Goal: Task Accomplishment & Management: Contribute content

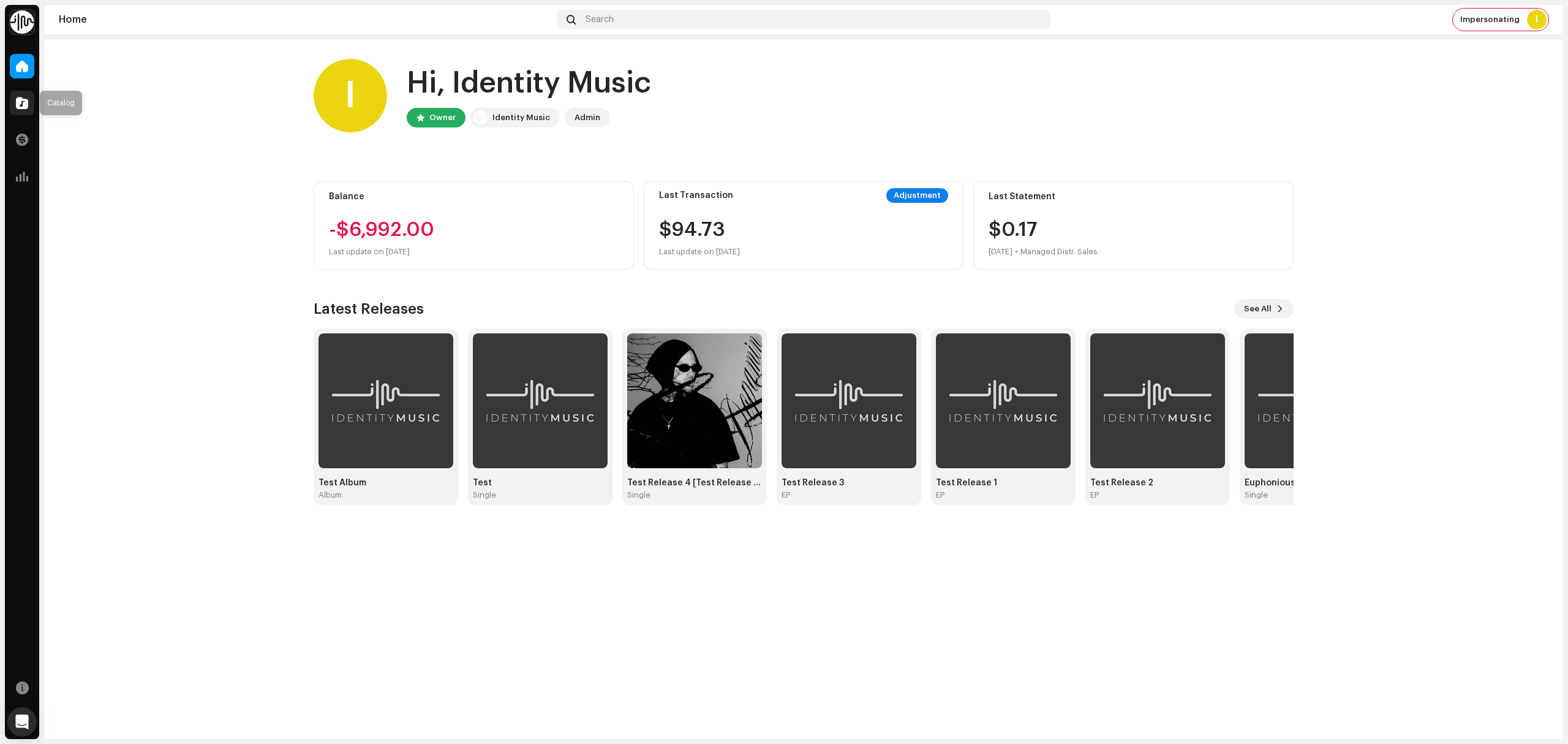
click at [25, 102] on span at bounding box center [22, 103] width 12 height 10
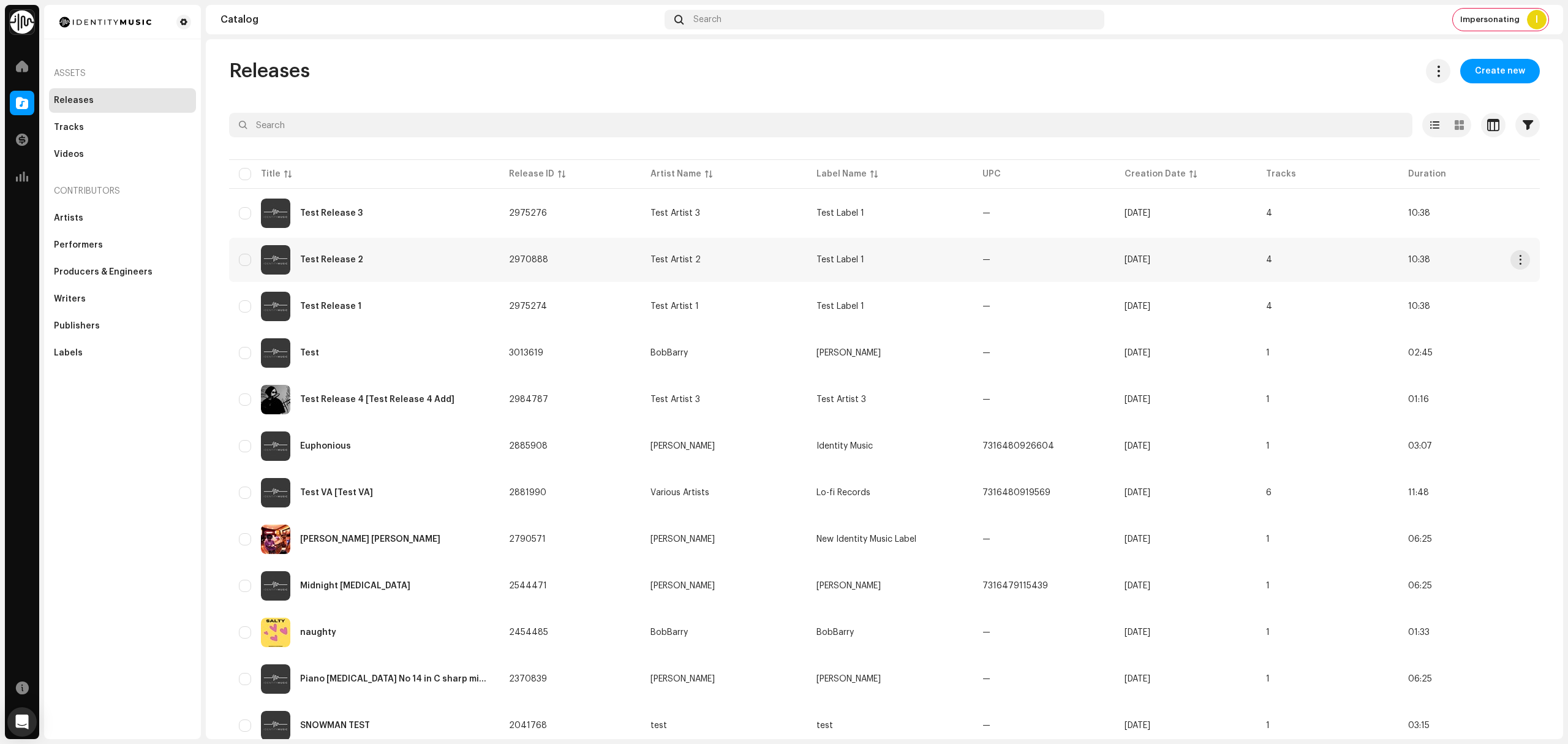
drag, startPoint x: 1481, startPoint y: 74, endPoint x: 576, endPoint y: 266, distance: 925.1
click at [1482, 74] on span "Create new" at bounding box center [1499, 71] width 50 height 25
click at [765, 86] on div "Releases Create new Selected 0 Options Filters Distribution status Never Distri…" at bounding box center [885, 698] width 1350 height 1280
click at [1502, 79] on span "Create new" at bounding box center [1499, 71] width 50 height 25
click at [1492, 72] on span "Create new" at bounding box center [1499, 71] width 50 height 25
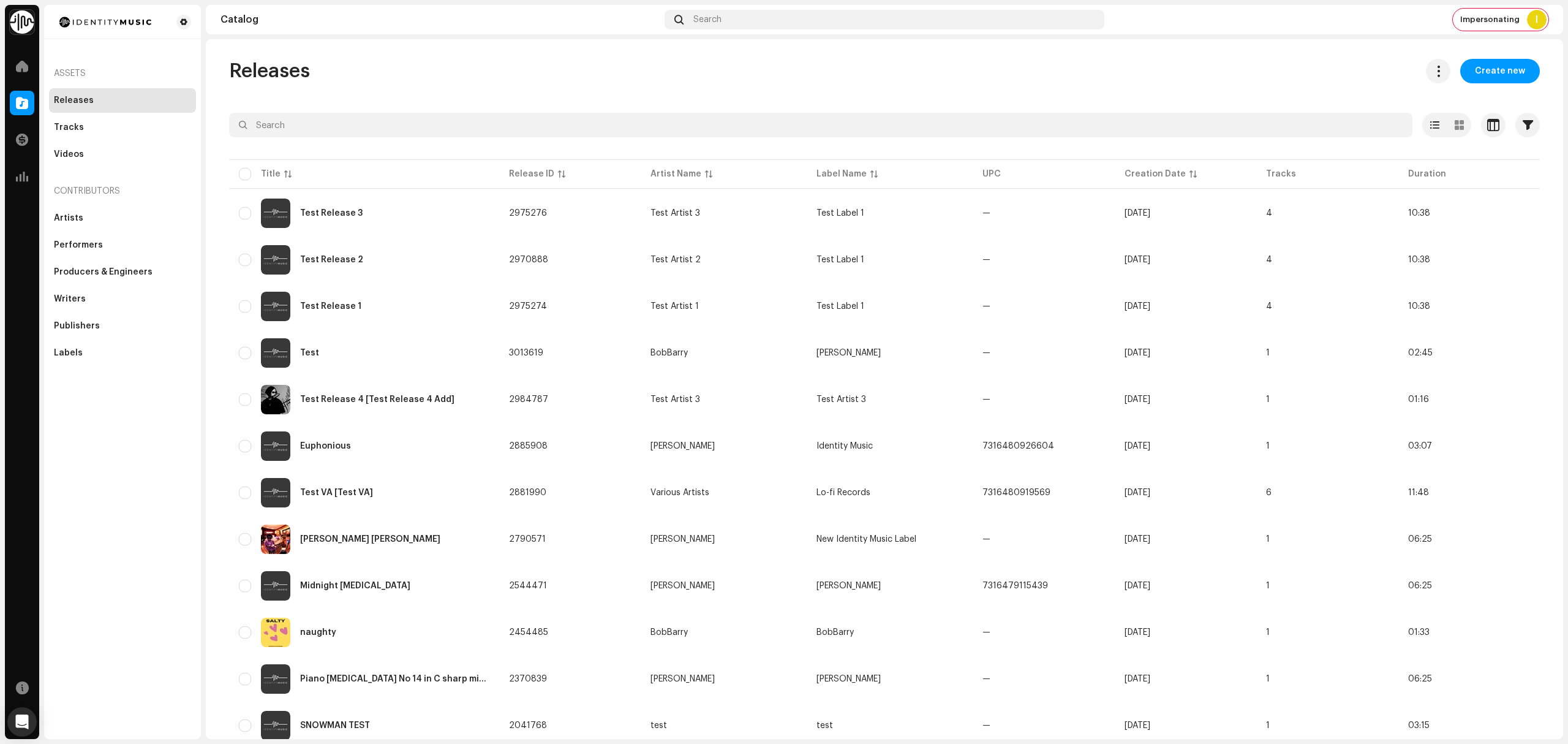
click at [696, 94] on div "Releases Create new Selected 0 Options Filters Distribution status Never Distri…" at bounding box center [885, 698] width 1350 height 1280
click at [1505, 63] on span "Create new" at bounding box center [1499, 71] width 50 height 25
click at [561, 93] on div "Releases Create new Selected 0 Options Filters Distribution status Never Distri…" at bounding box center [885, 698] width 1350 height 1280
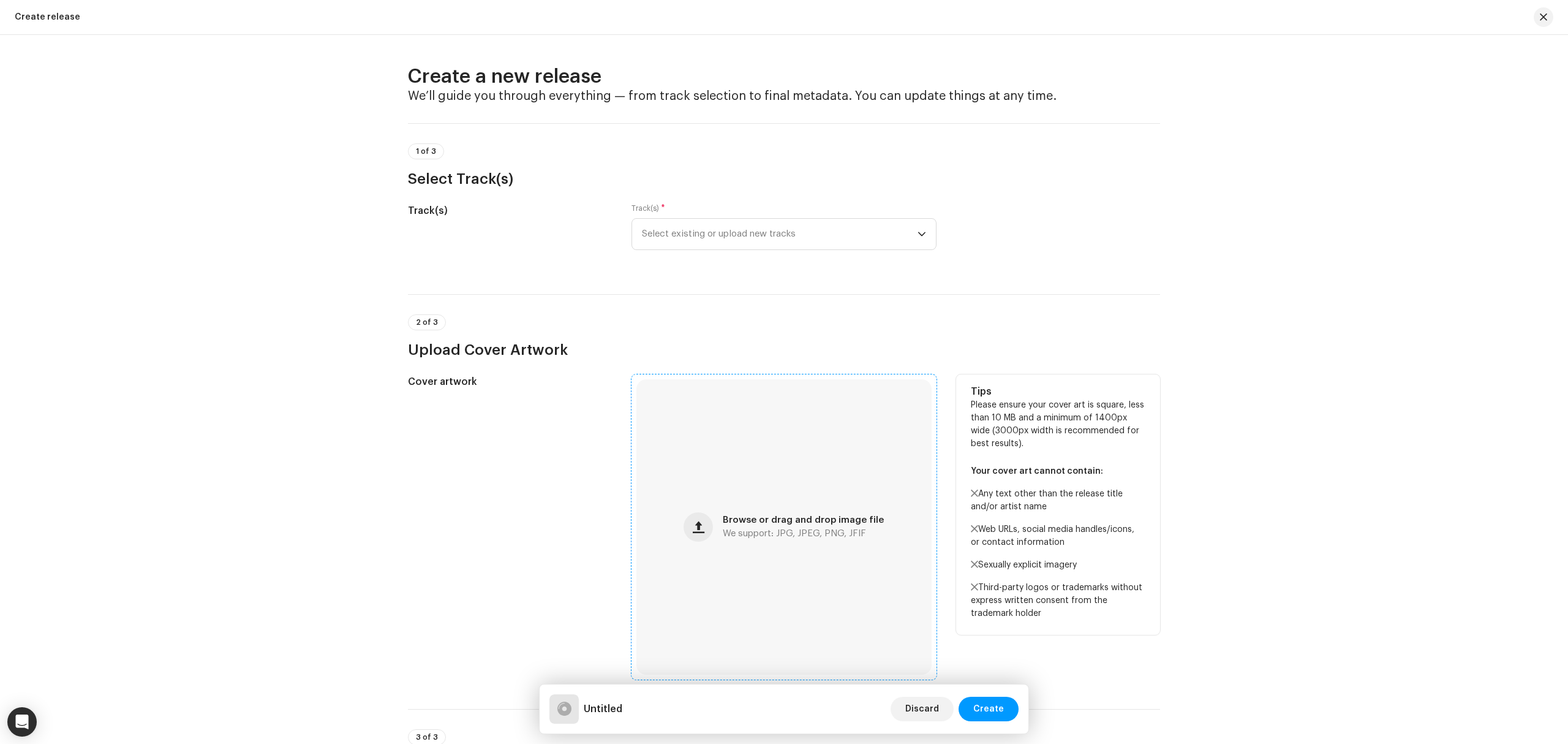
click at [747, 555] on div "Browse or drag and drop image file We support: JPG, JPEG, PNG, JFIF" at bounding box center [784, 527] width 295 height 296
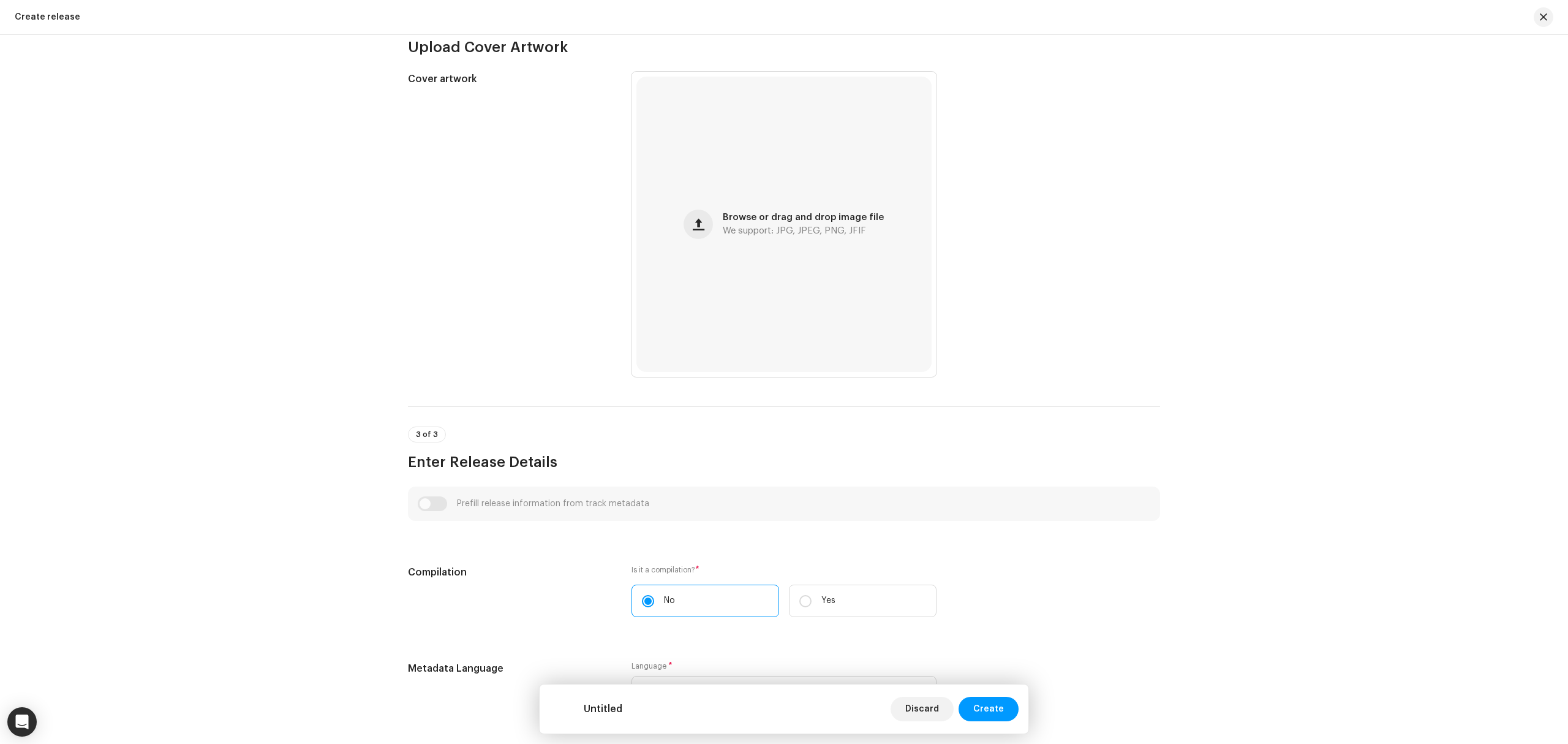
scroll to position [163, 0]
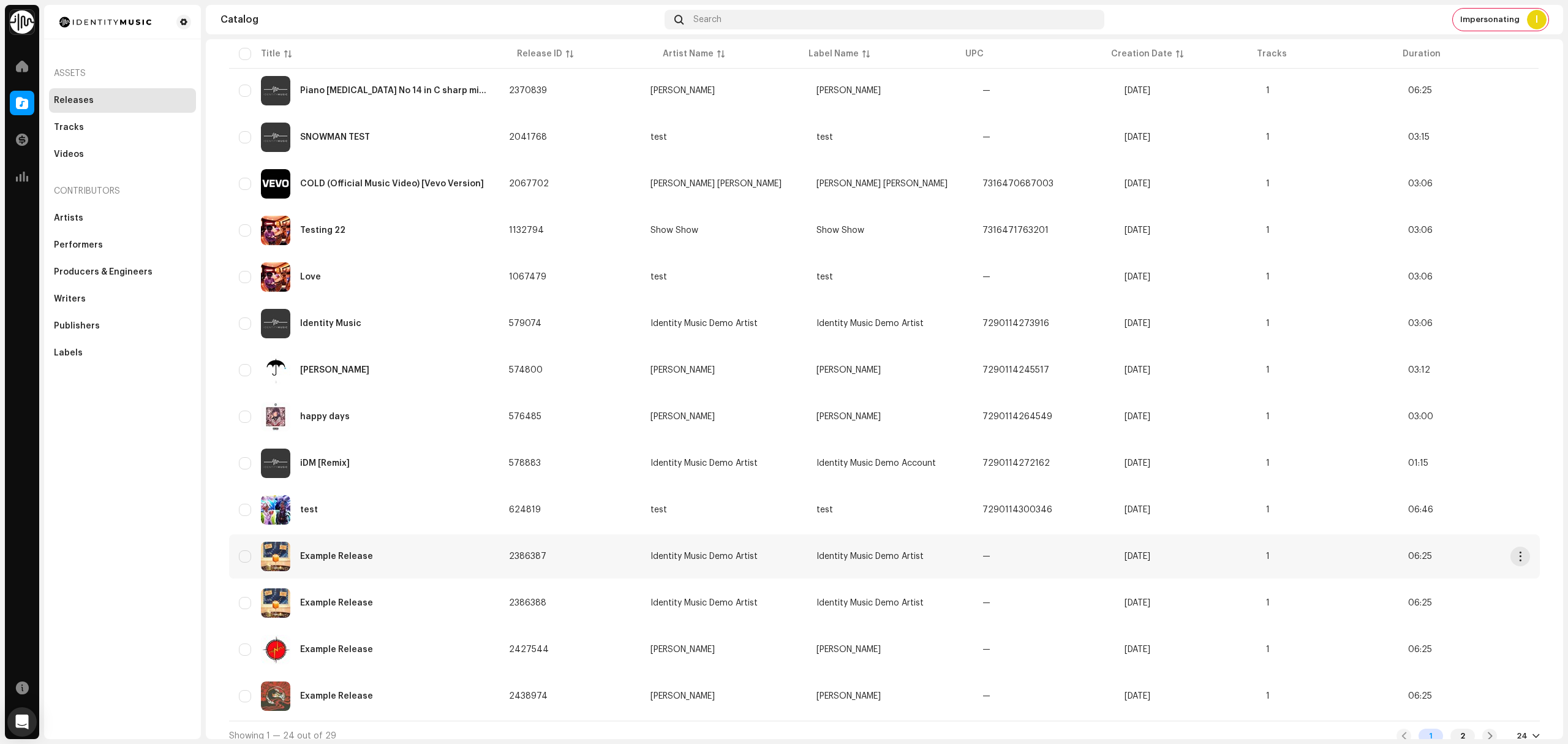
scroll to position [602, 0]
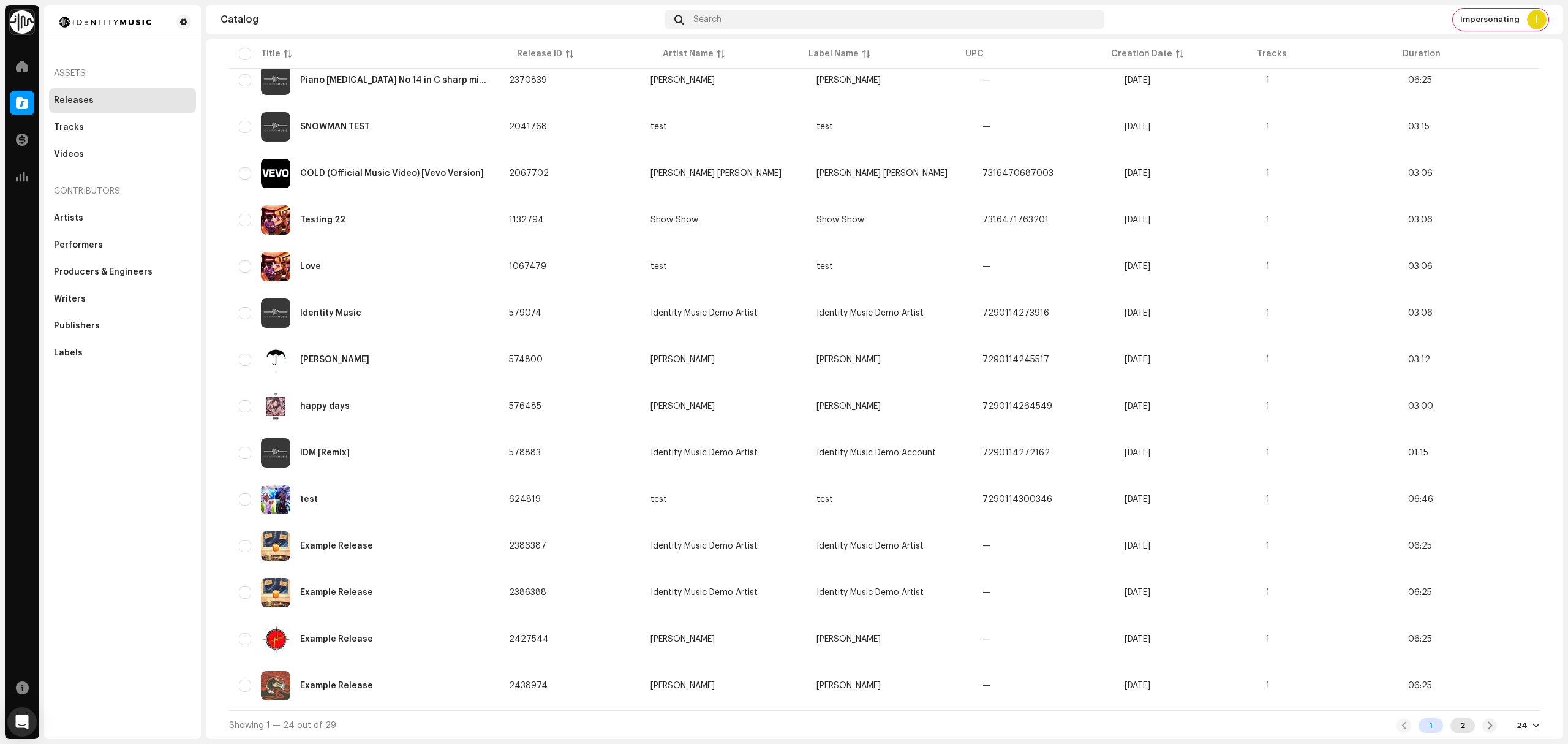
click at [1458, 724] on div "2" at bounding box center [1463, 725] width 25 height 15
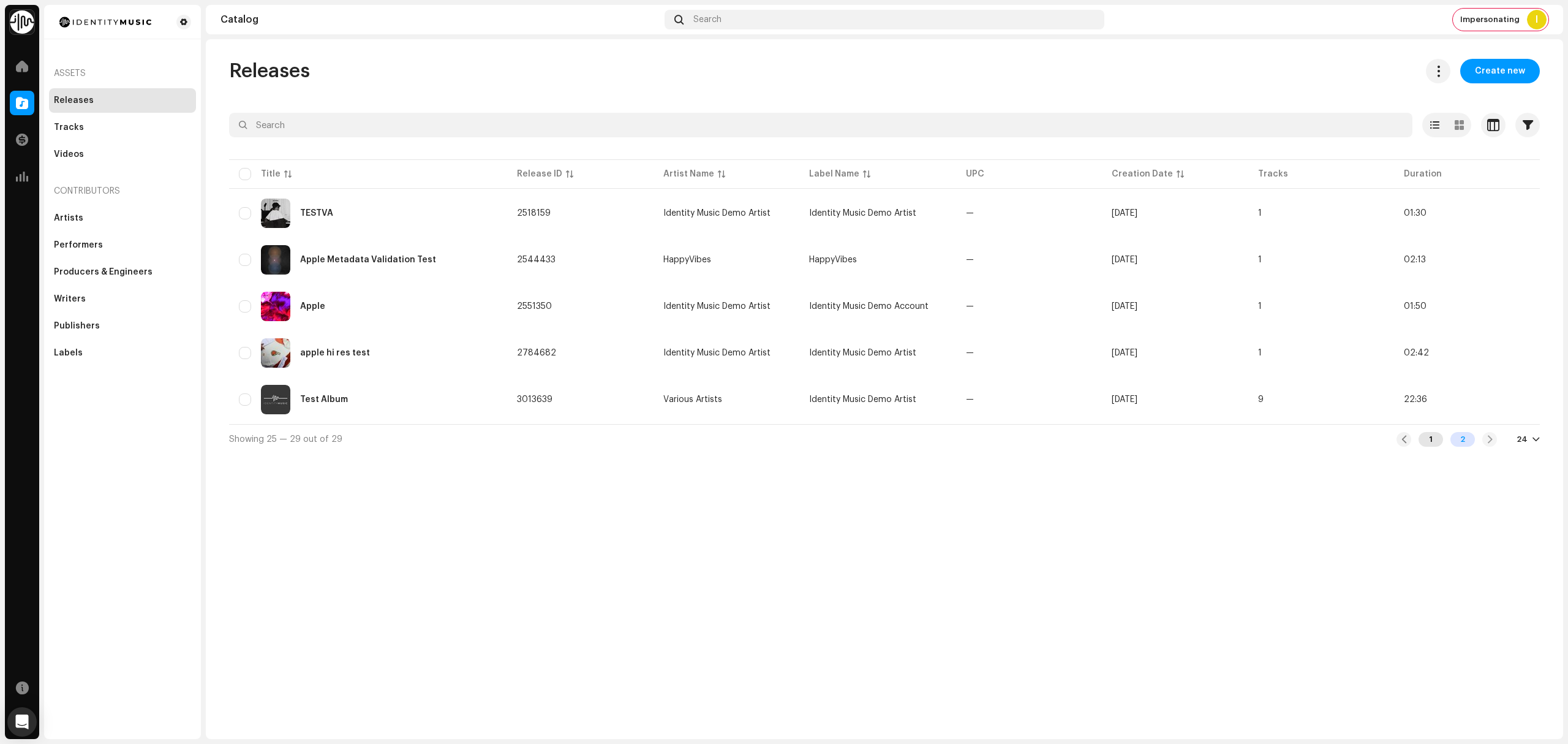
click at [1431, 433] on div "1" at bounding box center [1431, 439] width 25 height 15
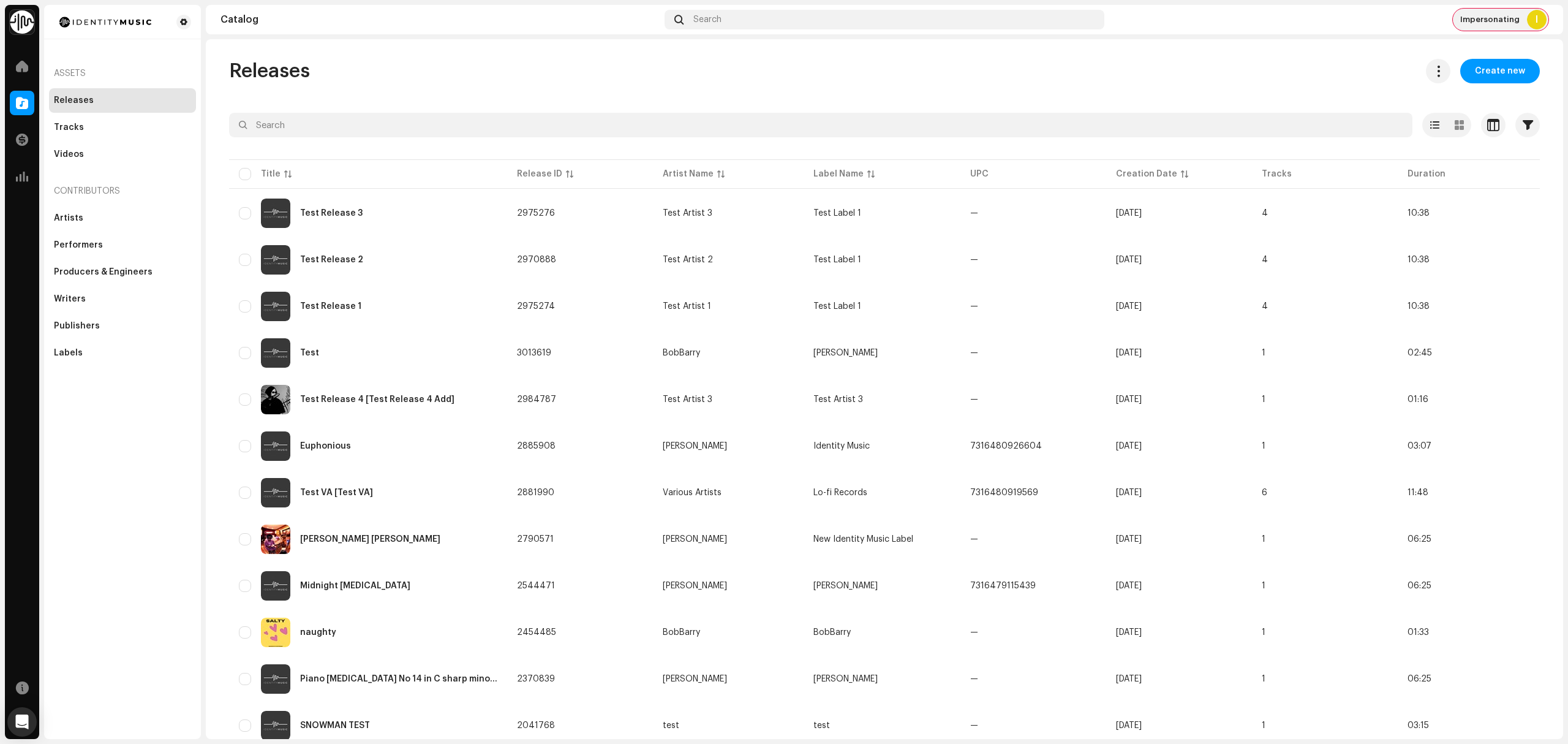
click at [1506, 17] on span "Impersonating" at bounding box center [1489, 19] width 59 height 10
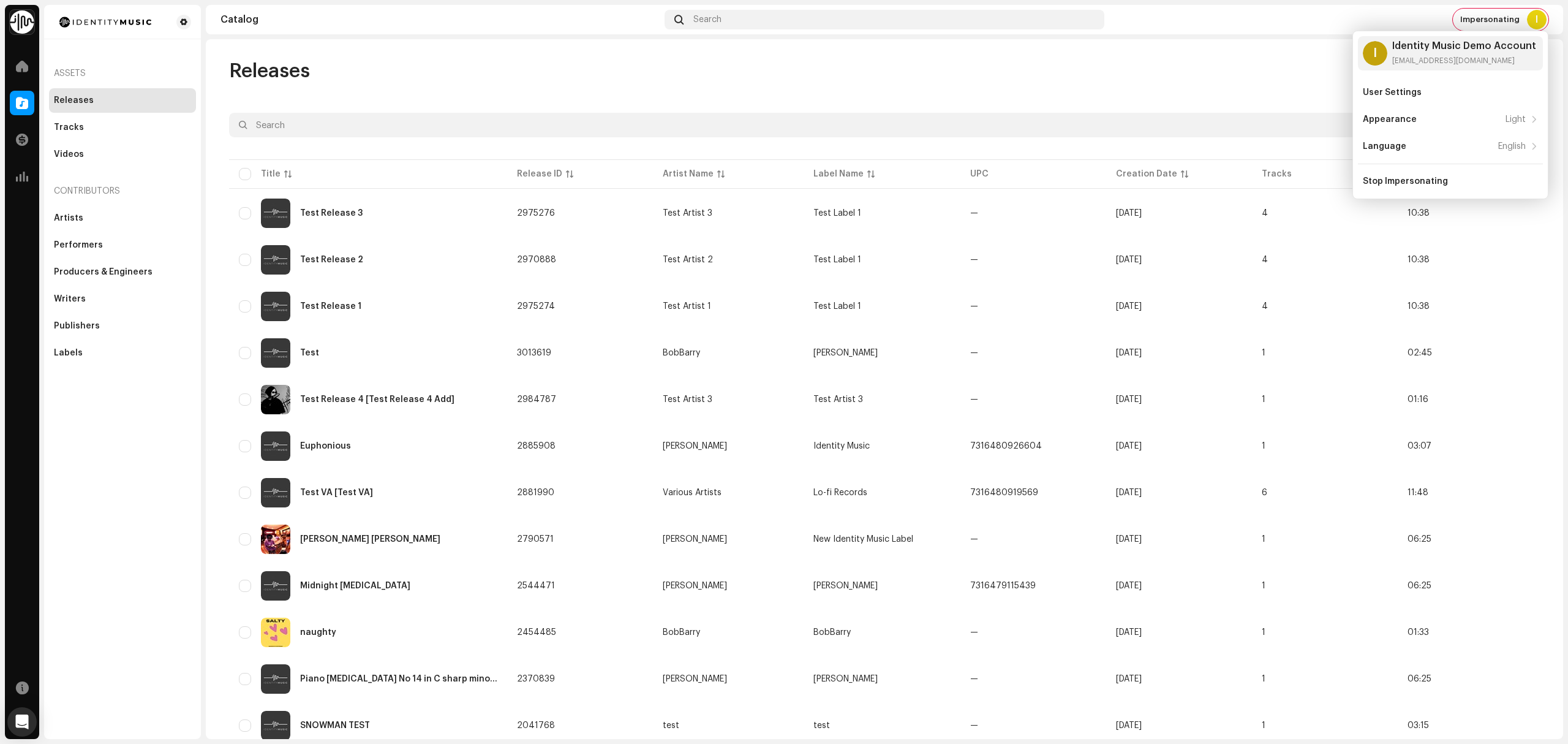
click at [724, 96] on div "Releases Create new Selected 0 Options Filters Distribution status Never Distri…" at bounding box center [885, 698] width 1350 height 1280
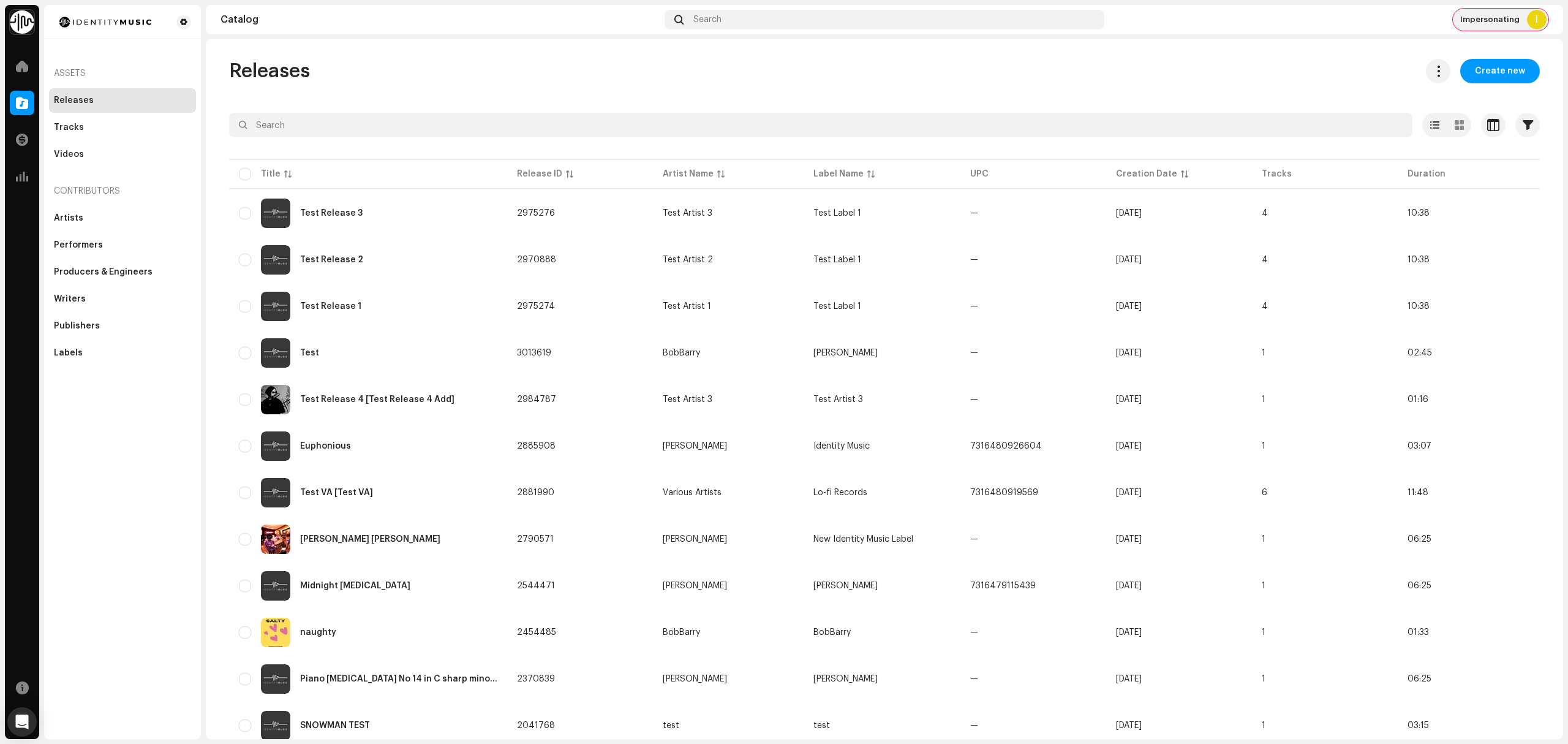
click at [1507, 19] on span "Impersonating" at bounding box center [1489, 19] width 59 height 10
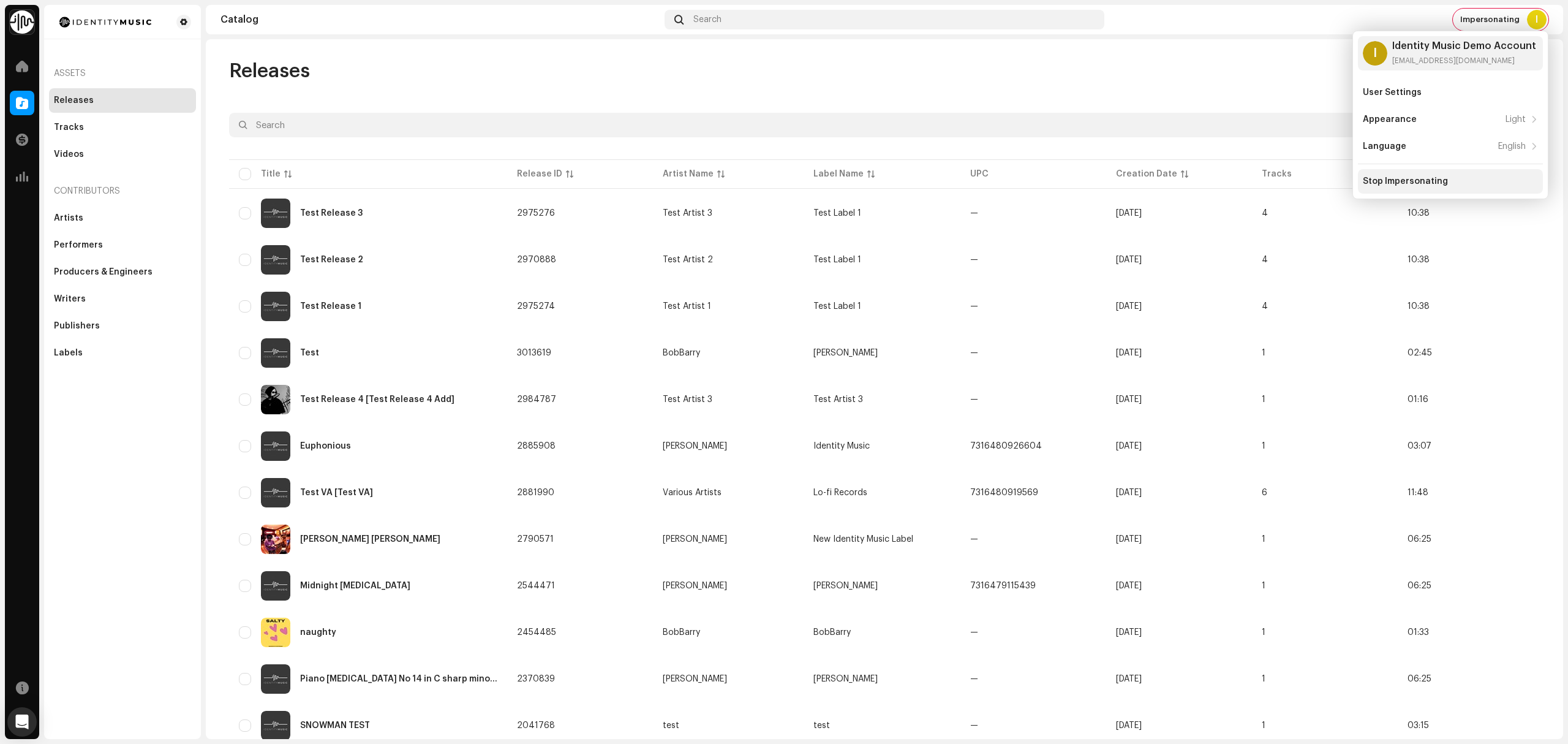
click at [1451, 174] on div "Stop Impersonating" at bounding box center [1451, 181] width 185 height 25
